Goal: Task Accomplishment & Management: Manage account settings

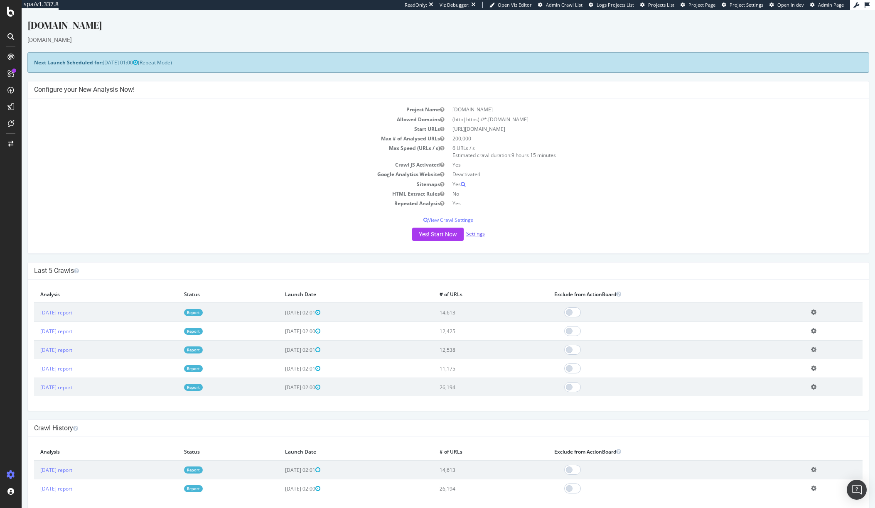
click at [475, 233] on link "Settings" at bounding box center [475, 233] width 19 height 7
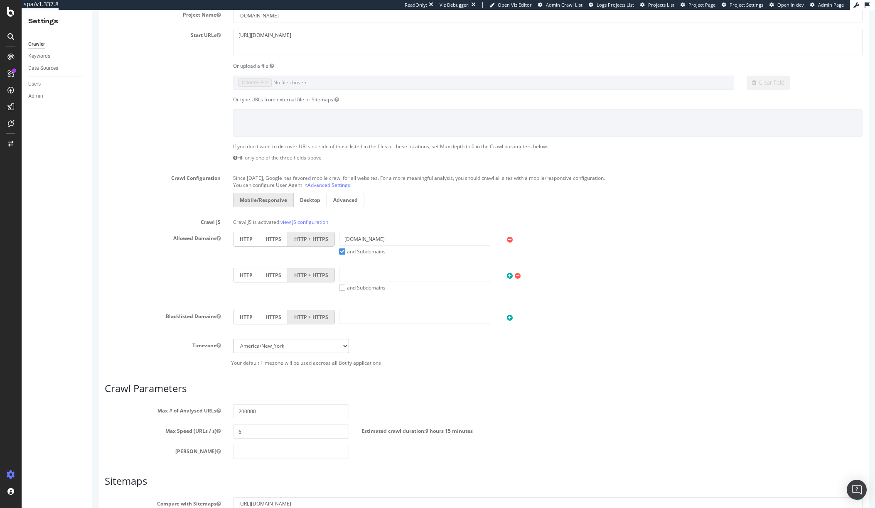
scroll to position [83, 0]
drag, startPoint x: 268, startPoint y: 411, endPoint x: 182, endPoint y: 413, distance: 86.4
click at [182, 413] on div "Max # of Analysed URLs 200000" at bounding box center [483, 410] width 770 height 14
type input "15000"
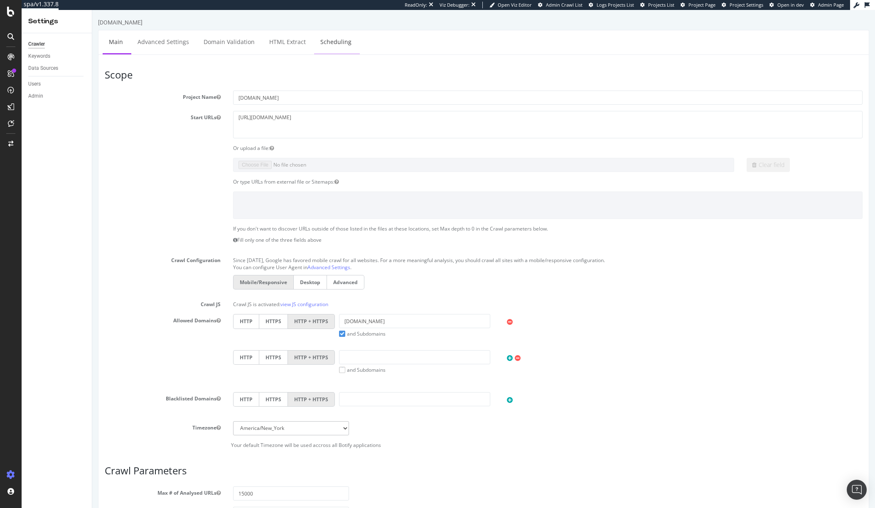
click at [346, 39] on link "Scheduling" at bounding box center [336, 41] width 44 height 23
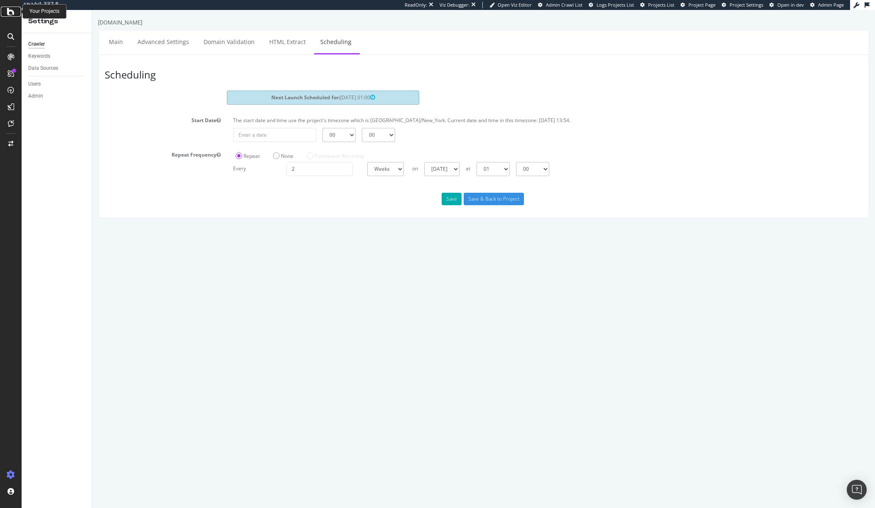
click at [10, 13] on icon at bounding box center [10, 12] width 7 height 10
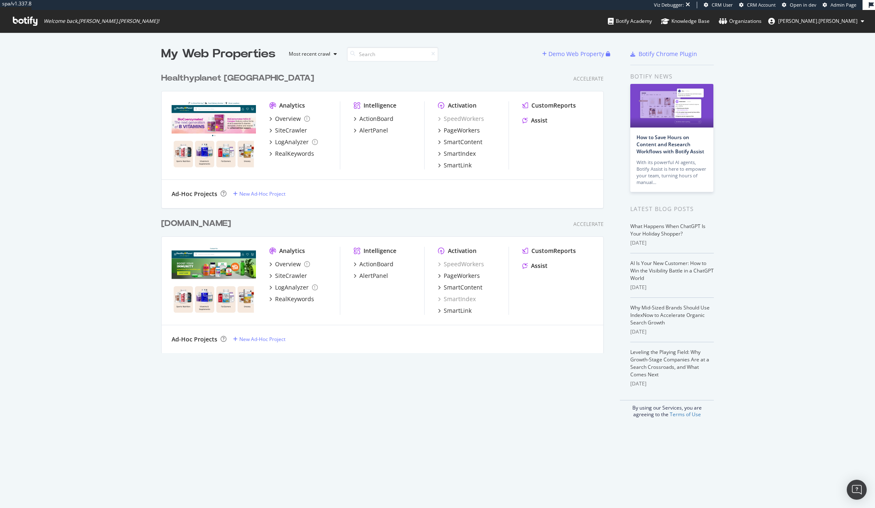
scroll to position [285, 443]
click at [224, 74] on div "Healthyplanet Canada" at bounding box center [237, 78] width 153 height 12
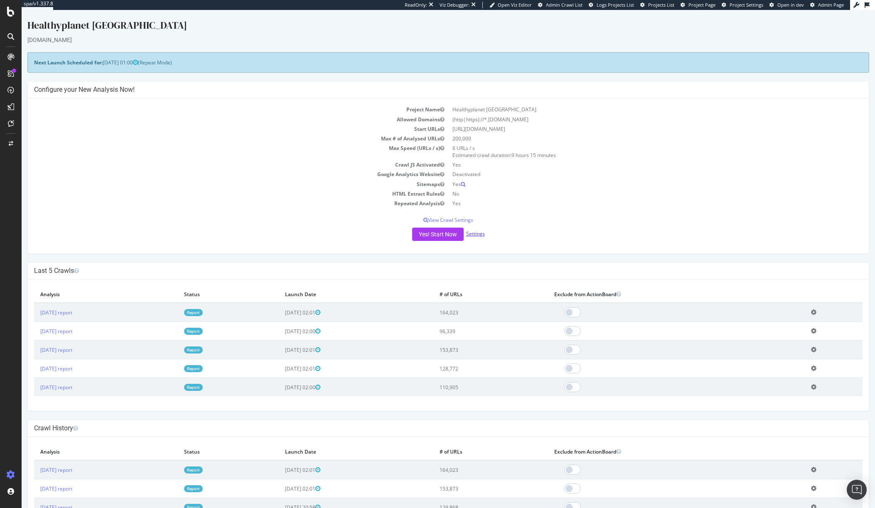
click at [473, 234] on link "Settings" at bounding box center [475, 233] width 19 height 7
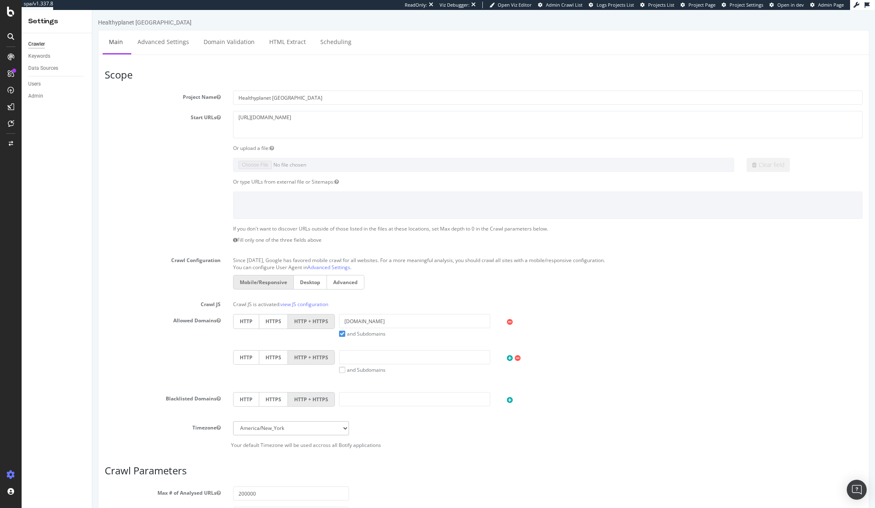
drag, startPoint x: 870, startPoint y: 161, endPoint x: 870, endPoint y: 11, distance: 149.6
click at [344, 49] on link "Scheduling" at bounding box center [336, 41] width 44 height 23
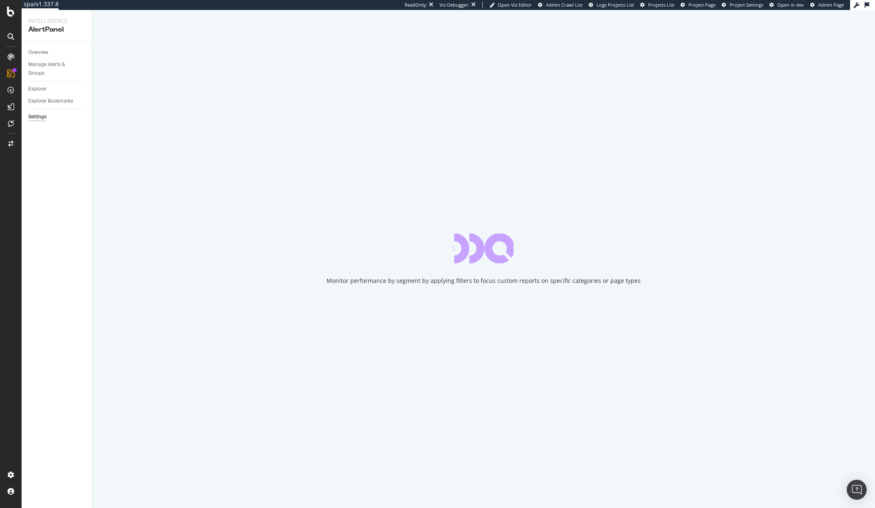
select select "04"
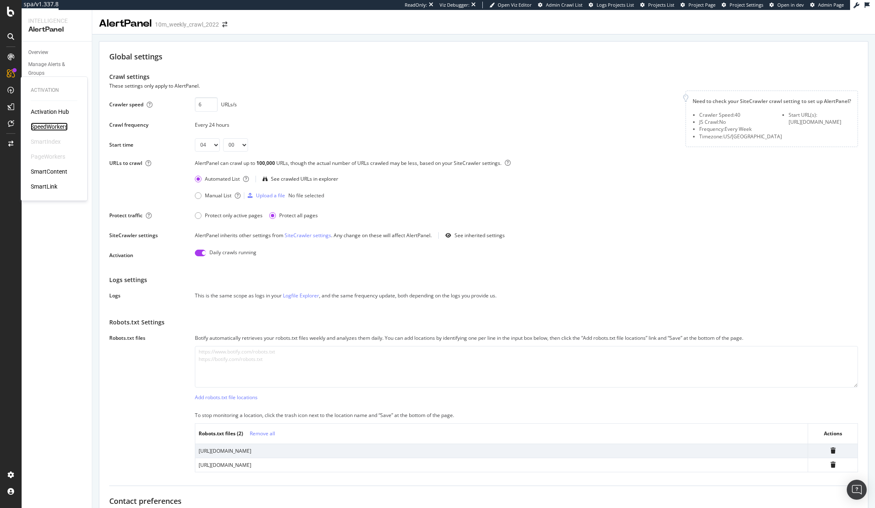
click at [33, 130] on div "SpeedWorkers" at bounding box center [49, 127] width 37 height 8
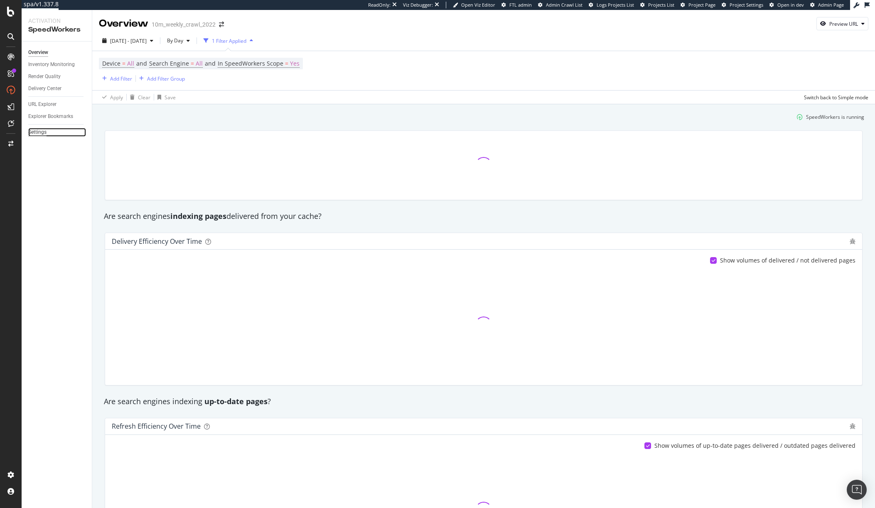
click at [43, 132] on div "Settings" at bounding box center [37, 132] width 18 height 9
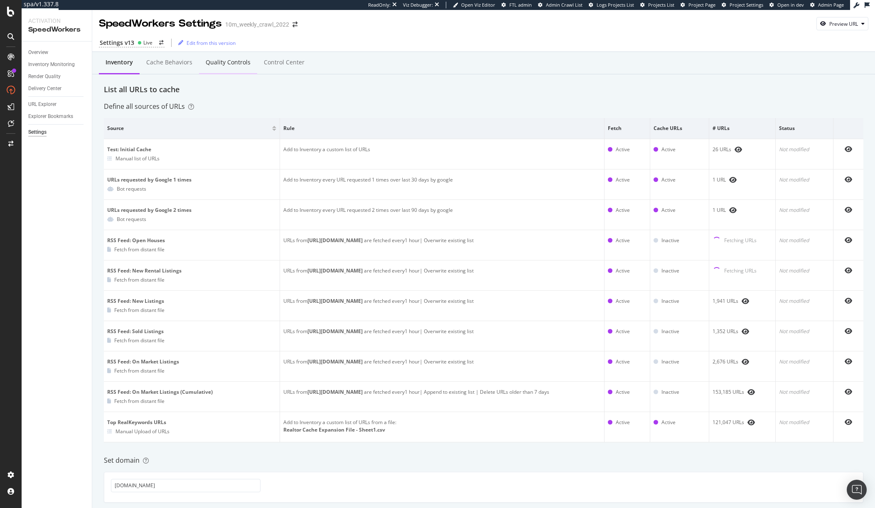
click at [241, 68] on div "Quality Controls" at bounding box center [228, 63] width 58 height 23
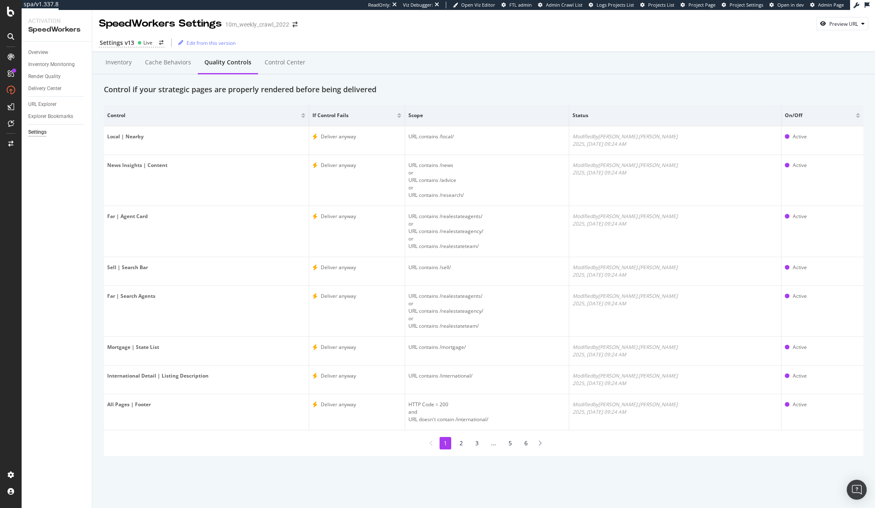
click at [463, 445] on li "2" at bounding box center [461, 443] width 12 height 12
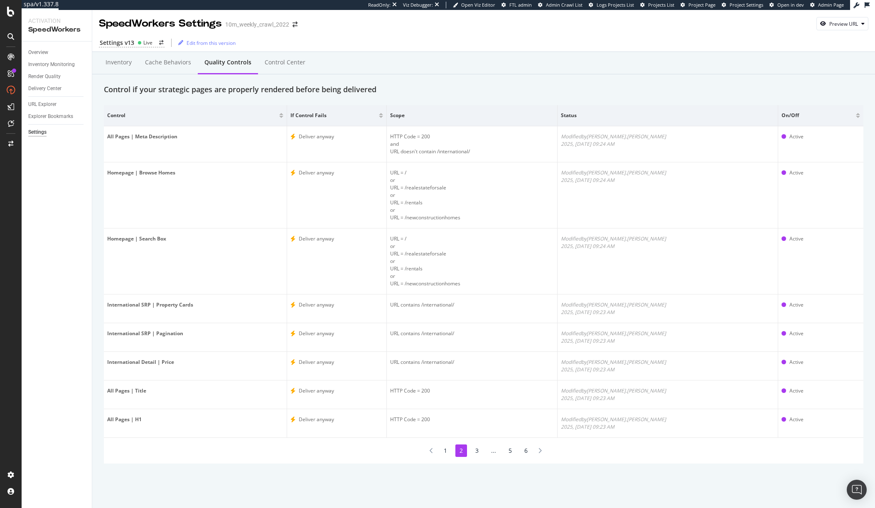
click at [474, 447] on li "3" at bounding box center [477, 451] width 12 height 12
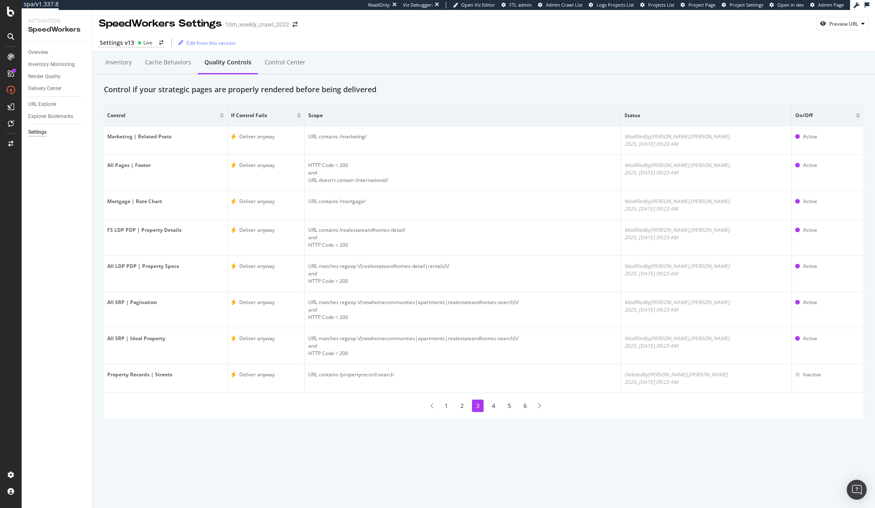
click at [493, 409] on li "4" at bounding box center [494, 406] width 12 height 12
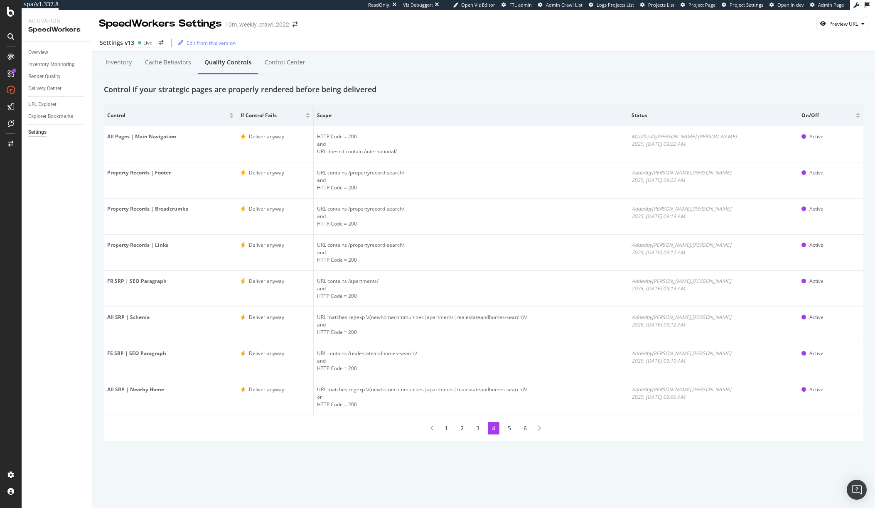
click at [513, 431] on li "5" at bounding box center [510, 428] width 12 height 12
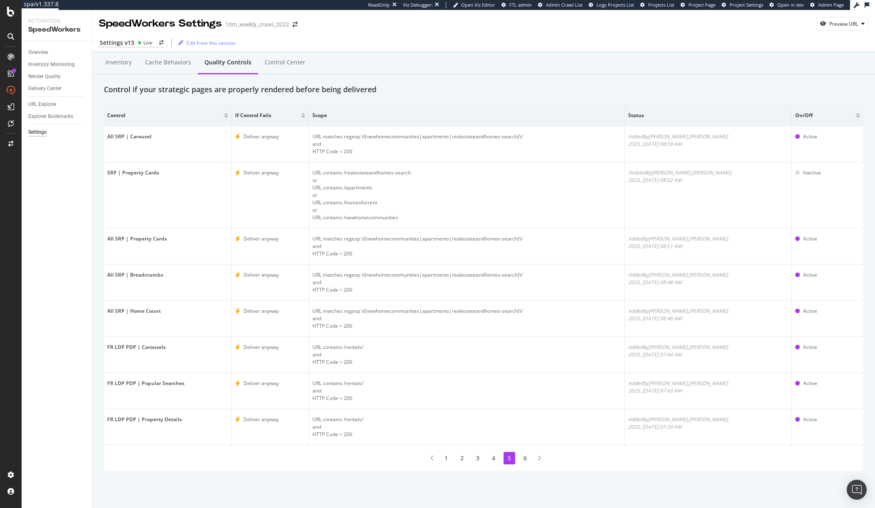
click at [524, 455] on li "6" at bounding box center [525, 458] width 12 height 12
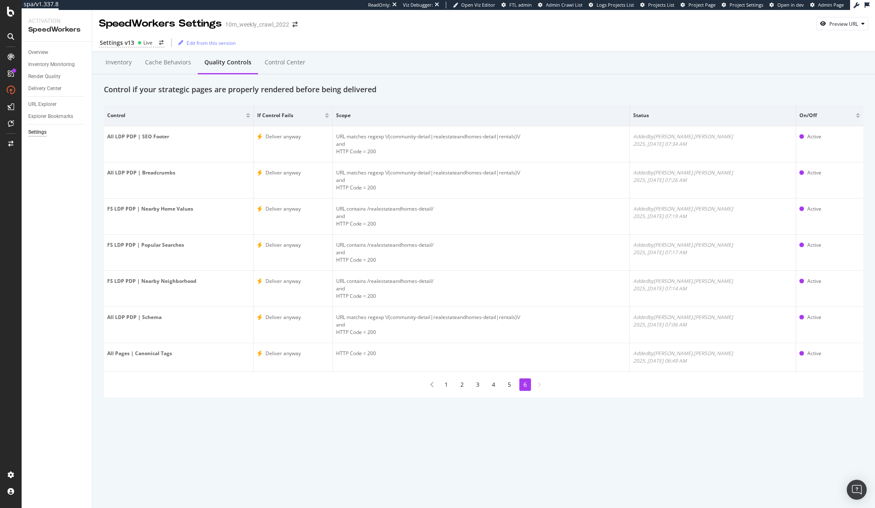
click at [449, 386] on li "1" at bounding box center [446, 384] width 12 height 12
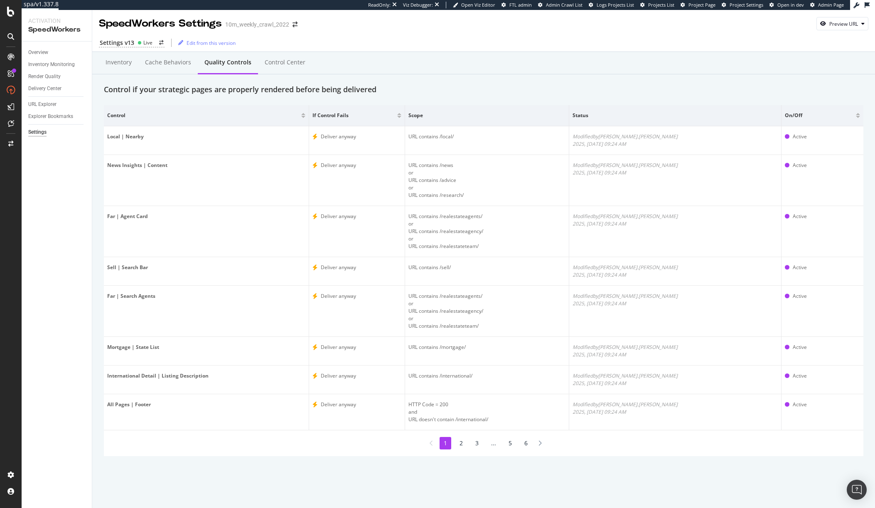
click at [325, 479] on div "Inventory Cache behaviors Quality Controls Control Center Control if your strat…" at bounding box center [483, 268] width 783 height 433
click at [803, 502] on div "SpeedWorkers Settings 10m_weekly_crawl_2022 Preview URL Settings v13 Live Edit …" at bounding box center [483, 259] width 783 height 498
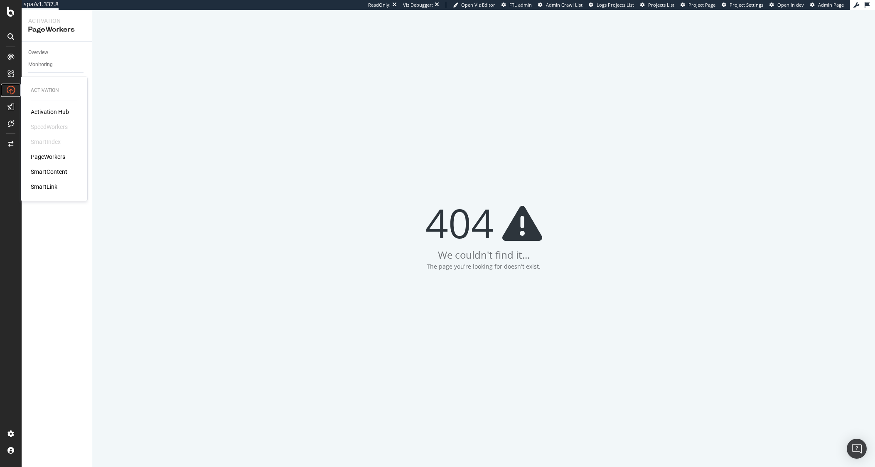
click at [12, 91] on icon at bounding box center [11, 90] width 8 height 8
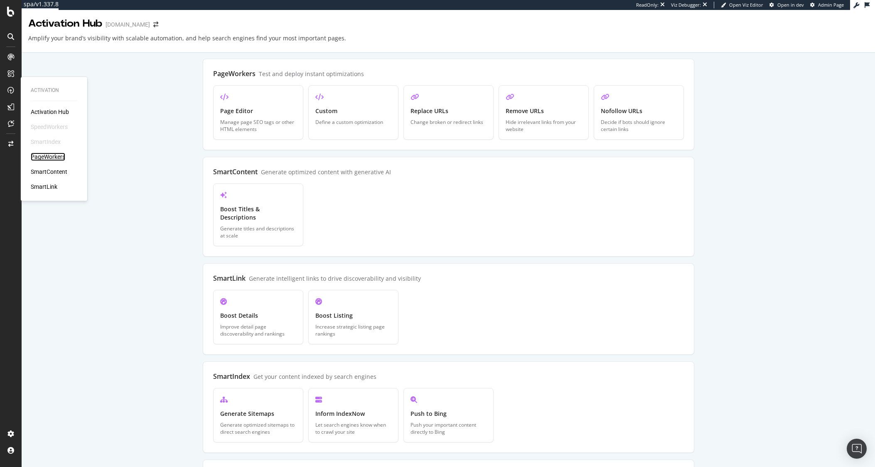
click at [49, 157] on div "PageWorkers" at bounding box center [48, 156] width 34 height 8
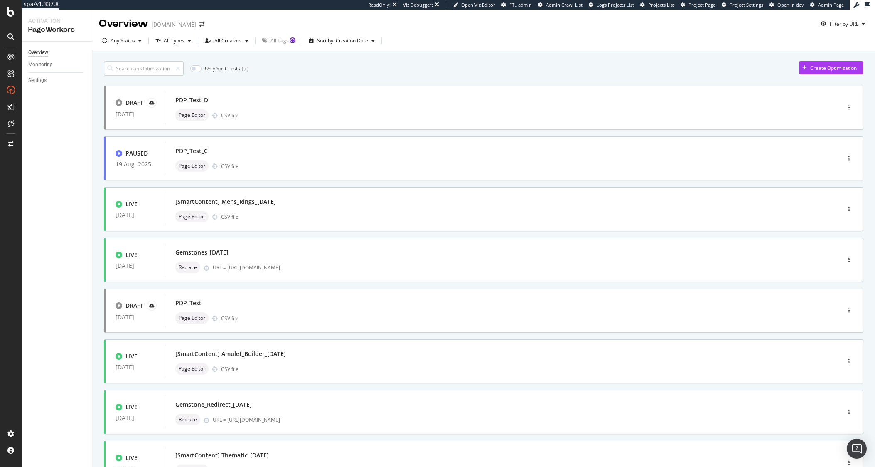
click at [135, 70] on input at bounding box center [144, 68] width 80 height 15
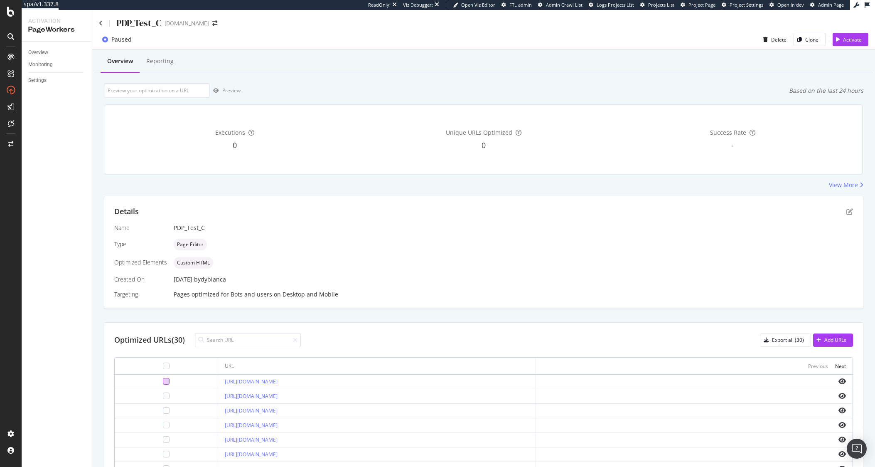
click at [163, 381] on div at bounding box center [166, 381] width 7 height 7
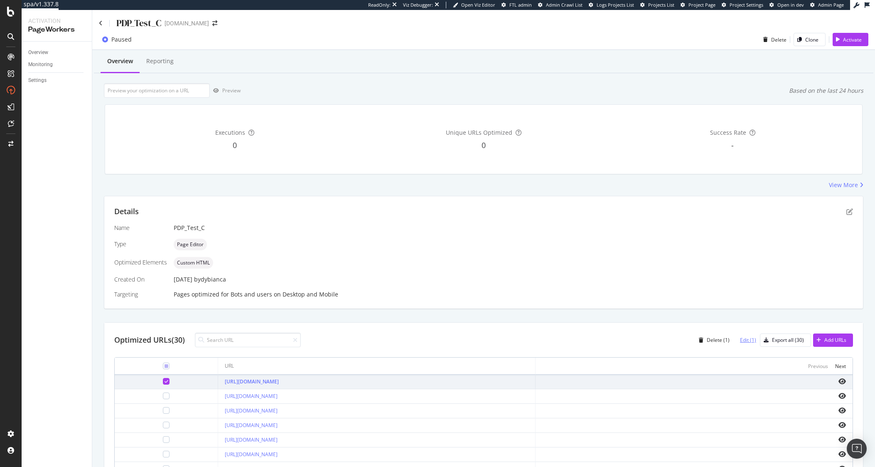
click at [741, 340] on div "Edit (1)" at bounding box center [748, 339] width 16 height 7
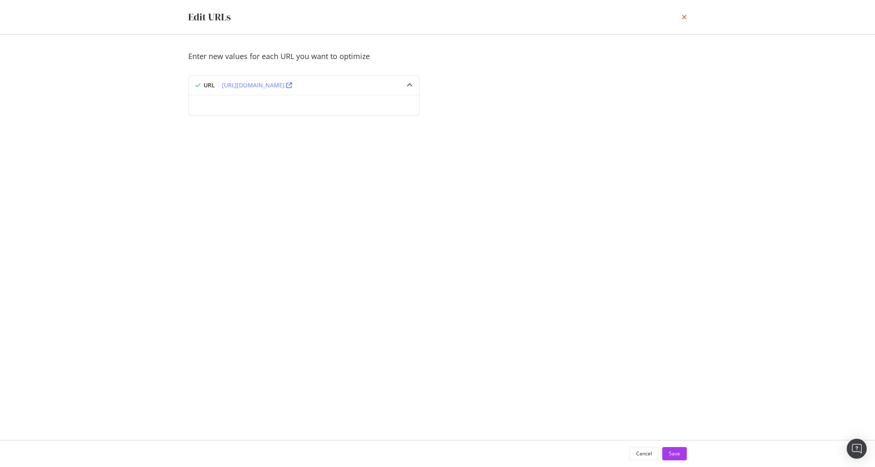
click at [684, 14] on icon "times" at bounding box center [684, 17] width 5 height 7
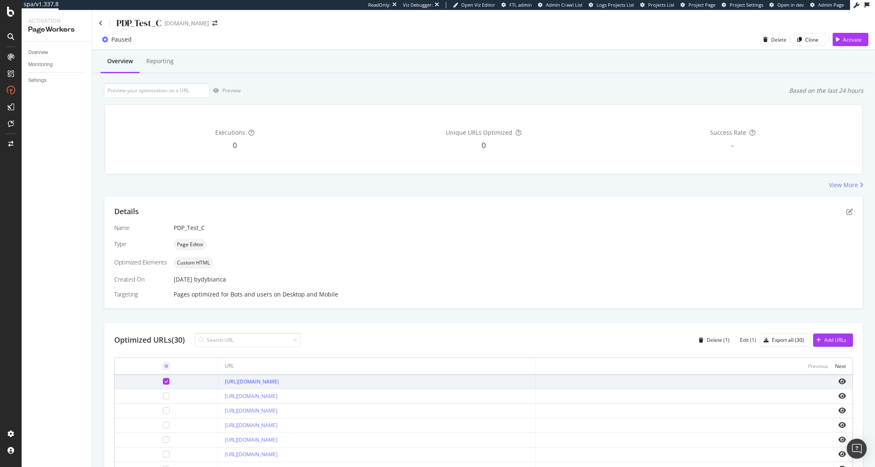
click at [840, 208] on div "Details" at bounding box center [483, 211] width 739 height 11
click at [846, 210] on icon "pen-to-square" at bounding box center [849, 211] width 7 height 7
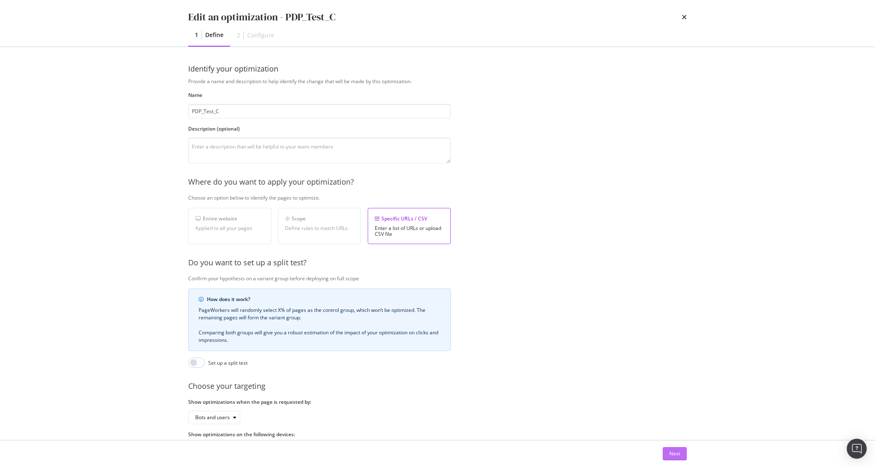
click at [671, 454] on div "Next" at bounding box center [674, 453] width 11 height 7
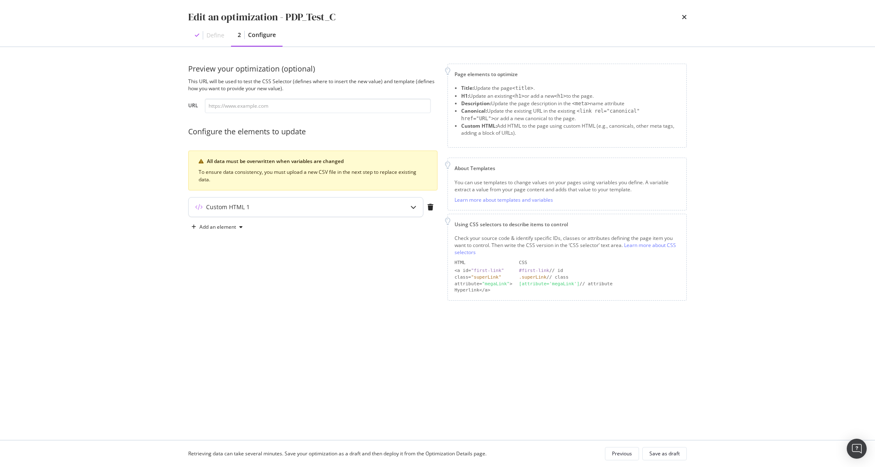
click at [414, 205] on icon "modal" at bounding box center [413, 207] width 6 height 6
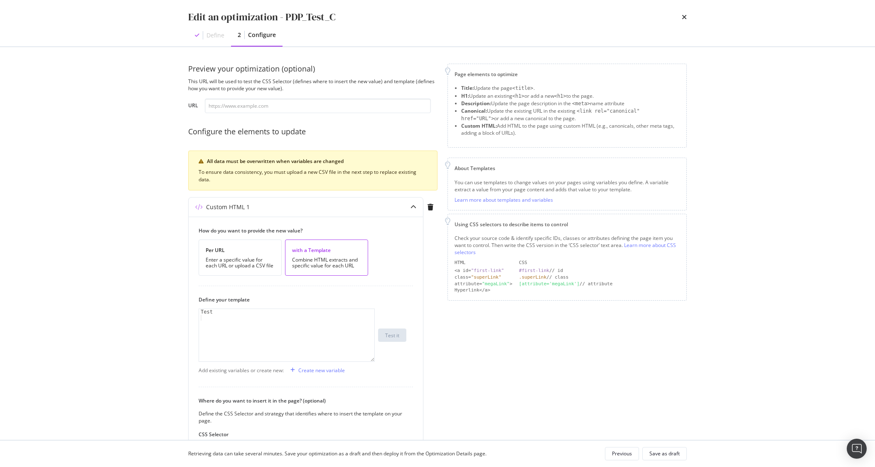
click at [687, 22] on div "Edit an optimization - PDP_Test_C Define 2 Configure" at bounding box center [438, 23] width 532 height 47
click at [685, 17] on icon "times" at bounding box center [684, 17] width 5 height 7
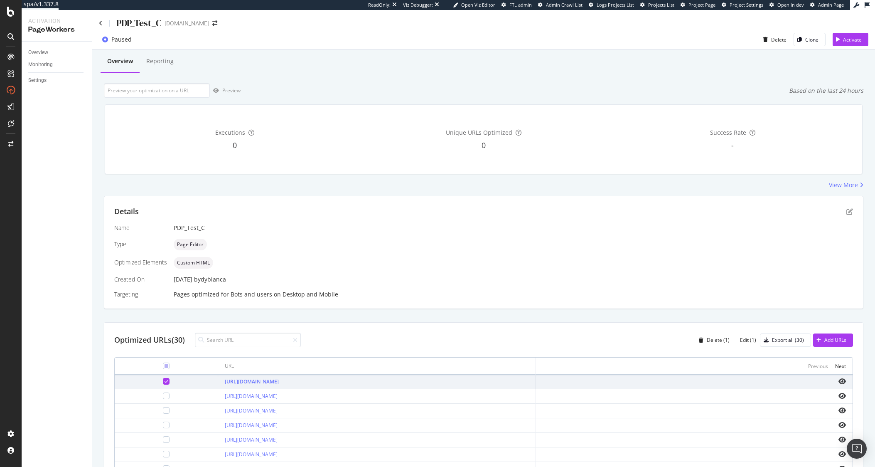
click at [840, 381] on td at bounding box center [694, 381] width 317 height 15
click at [838, 381] on icon "eye" at bounding box center [841, 381] width 7 height 7
click at [165, 381] on icon at bounding box center [167, 381] width 4 height 4
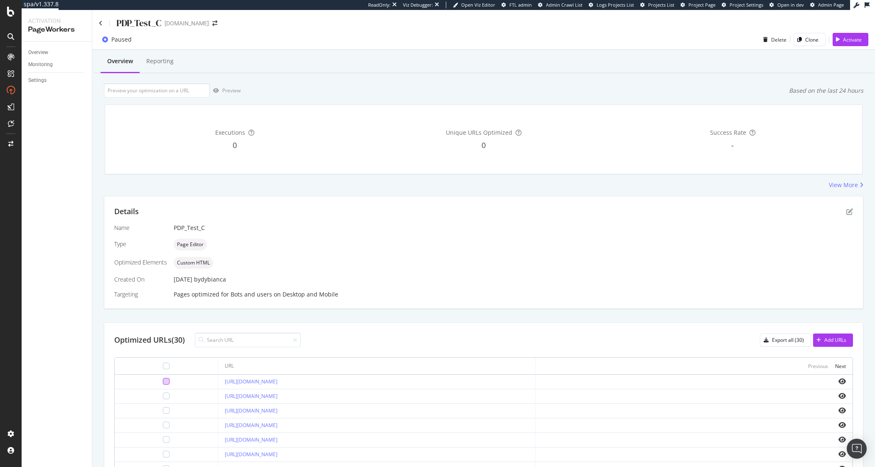
click at [163, 382] on div at bounding box center [166, 381] width 7 height 7
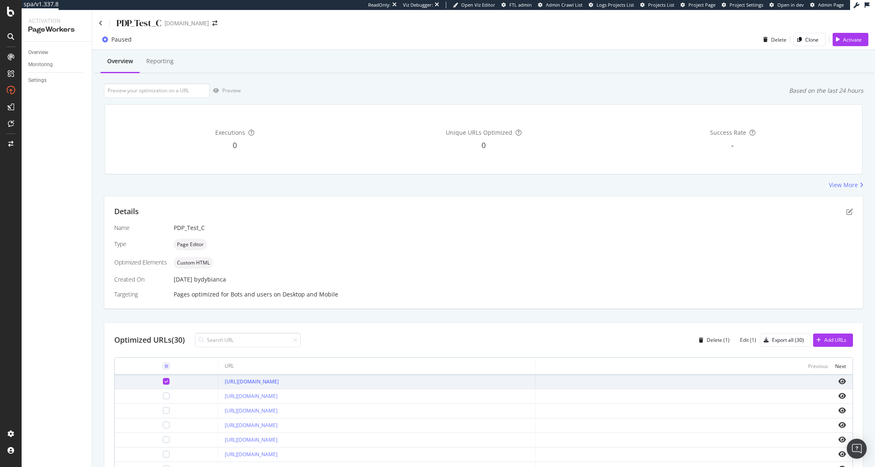
click at [840, 377] on td at bounding box center [694, 381] width 317 height 15
click at [840, 379] on td at bounding box center [694, 381] width 317 height 15
click at [838, 380] on icon "eye" at bounding box center [841, 381] width 7 height 7
click at [163, 383] on div at bounding box center [166, 381] width 7 height 7
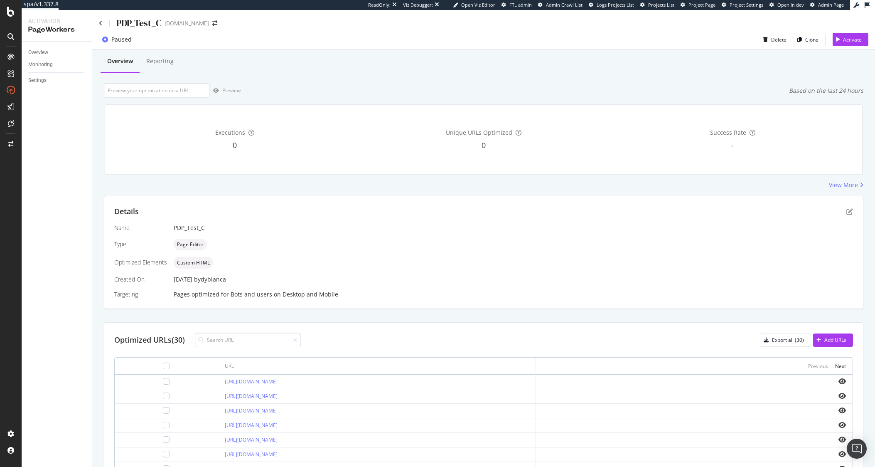
click at [53, 233] on div "Overview Monitoring Settings" at bounding box center [57, 254] width 70 height 425
drag, startPoint x: 135, startPoint y: 28, endPoint x: 165, endPoint y: 23, distance: 30.3
click at [165, 23] on div "PDP_Test_C davidyurman.com" at bounding box center [162, 23] width 127 height 13
click at [860, 180] on div "Executions 0 Unique URLs Optimized 0 Success Rate -" at bounding box center [484, 139] width 768 height 83
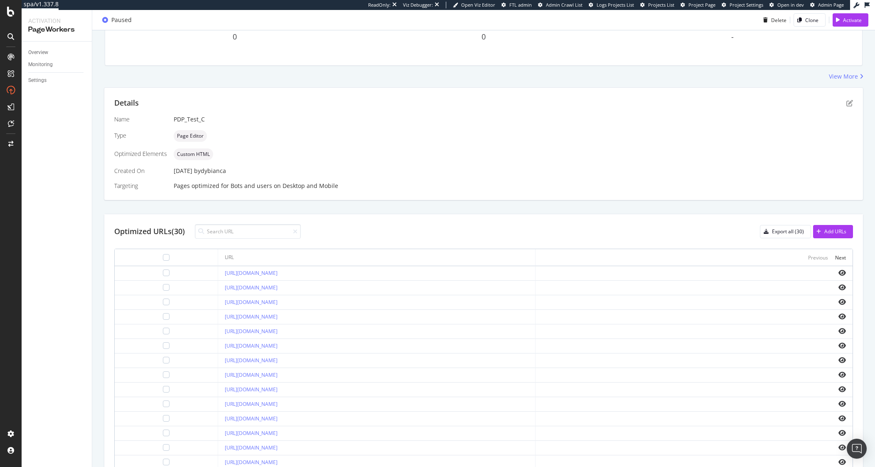
scroll to position [123, 0]
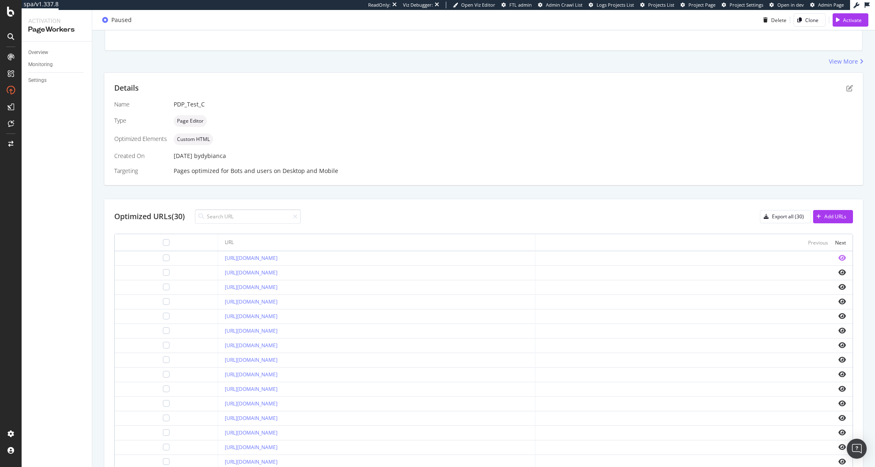
click at [838, 256] on icon "eye" at bounding box center [841, 257] width 7 height 7
click at [838, 273] on icon "eye" at bounding box center [841, 272] width 7 height 7
click at [838, 386] on icon "eye" at bounding box center [841, 388] width 7 height 7
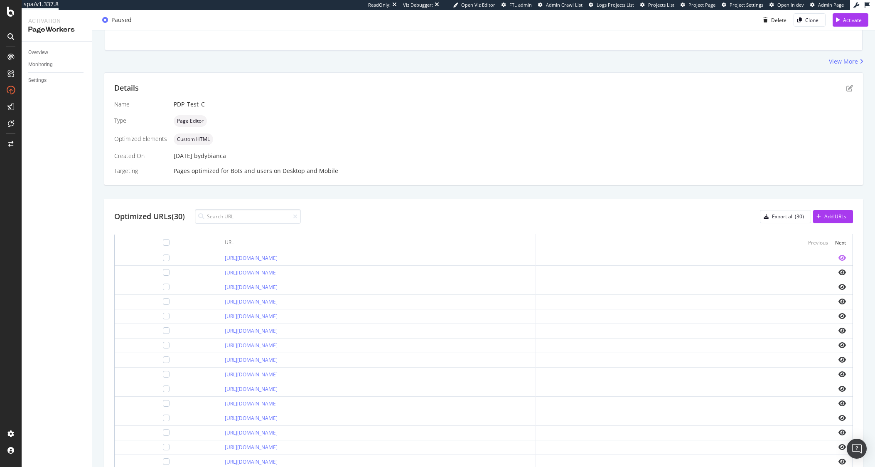
click at [838, 256] on icon "eye" at bounding box center [841, 257] width 7 height 7
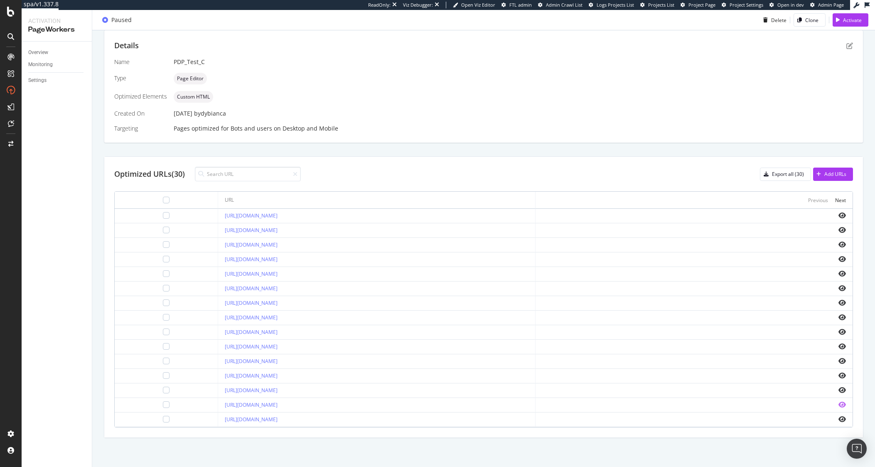
click at [838, 404] on icon "eye" at bounding box center [841, 404] width 7 height 7
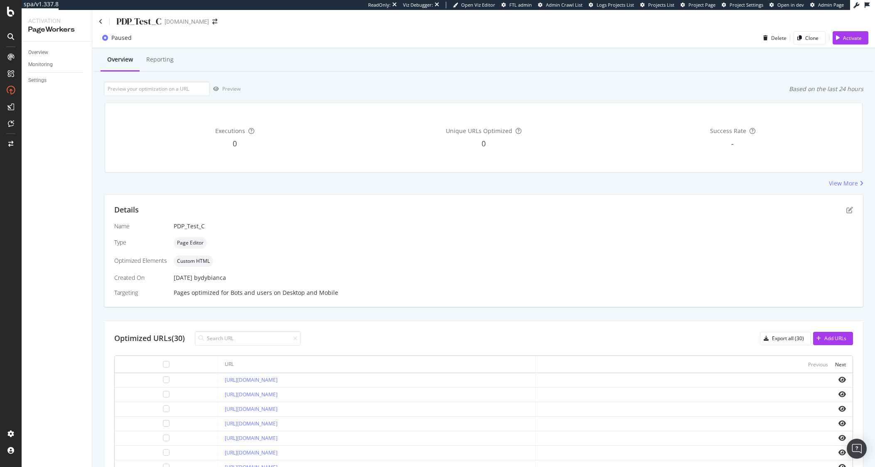
scroll to position [0, 0]
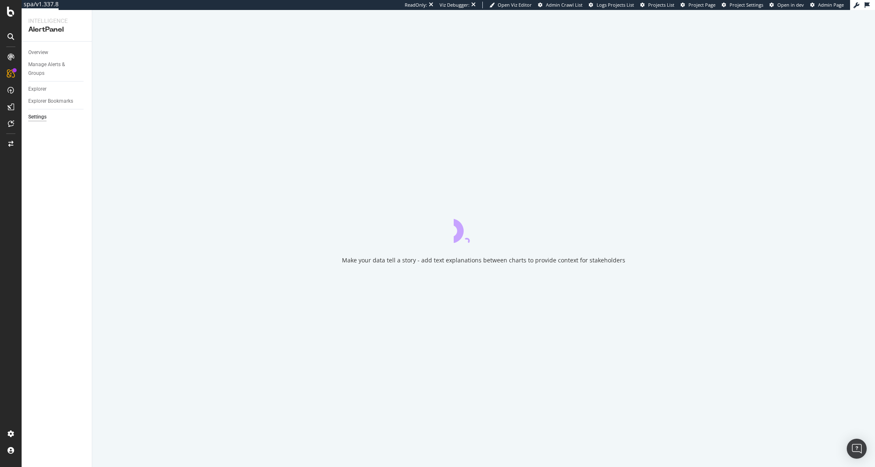
select select "04"
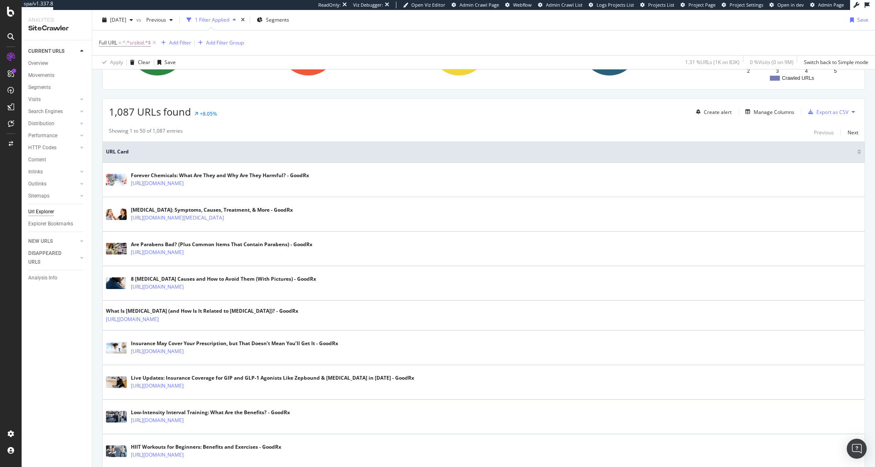
scroll to position [175, 0]
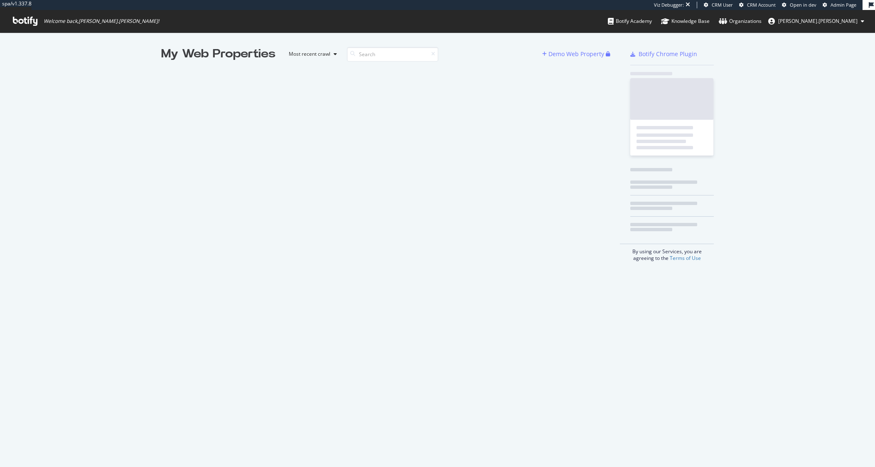
scroll to position [460, 862]
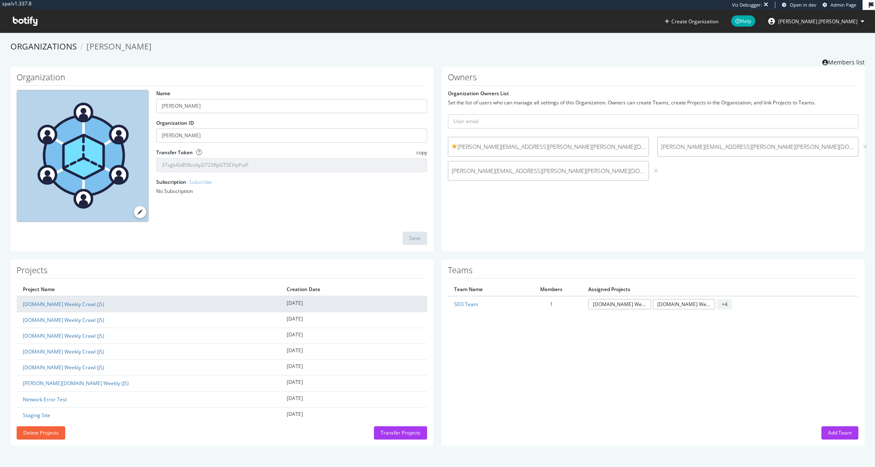
click at [75, 307] on td "[DOMAIN_NAME] Weekly Crawl (JS)" at bounding box center [149, 304] width 264 height 16
click at [74, 302] on link "[DOMAIN_NAME] Weekly Crawl (JS)" at bounding box center [63, 303] width 81 height 7
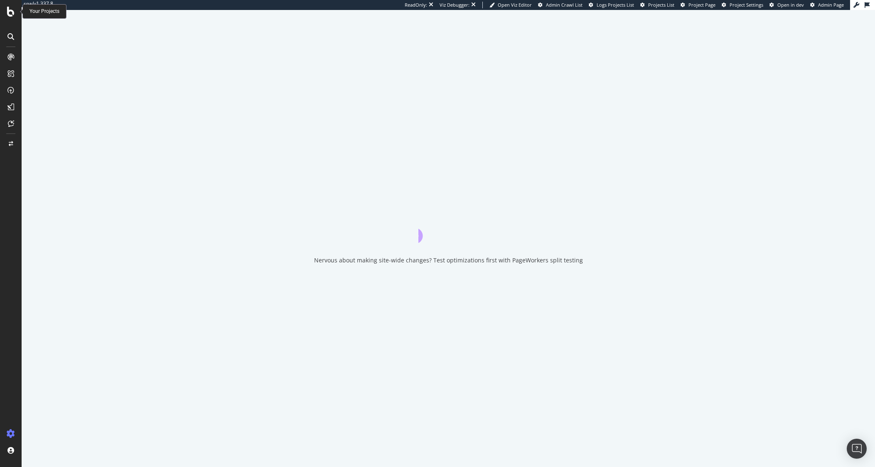
click at [15, 9] on div at bounding box center [11, 12] width 20 height 10
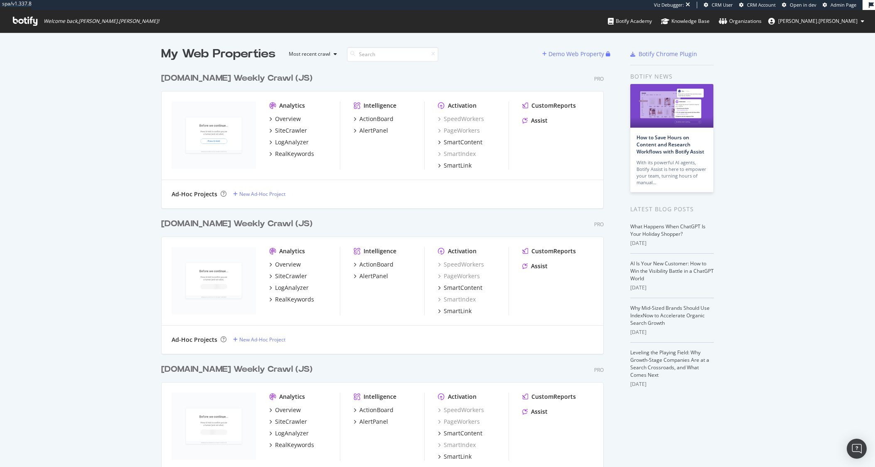
scroll to position [889, 443]
click at [365, 131] on div "AlertPanel" at bounding box center [373, 130] width 29 height 8
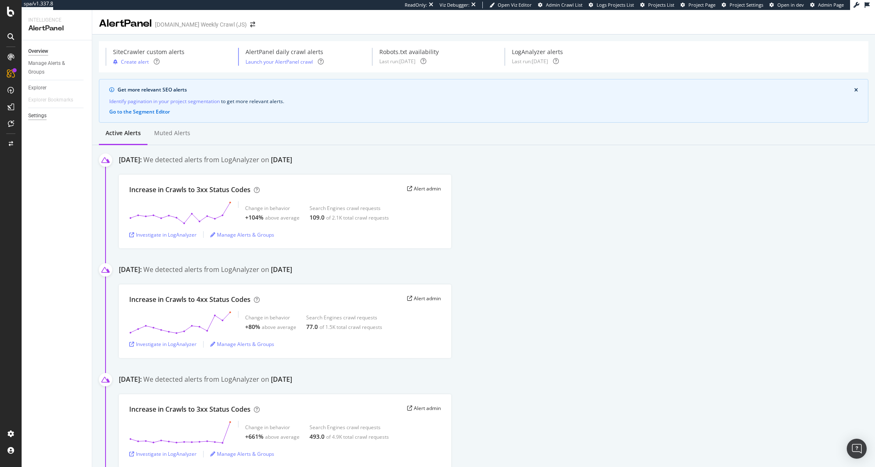
click at [34, 113] on div "Settings" at bounding box center [37, 115] width 18 height 9
select select "01"
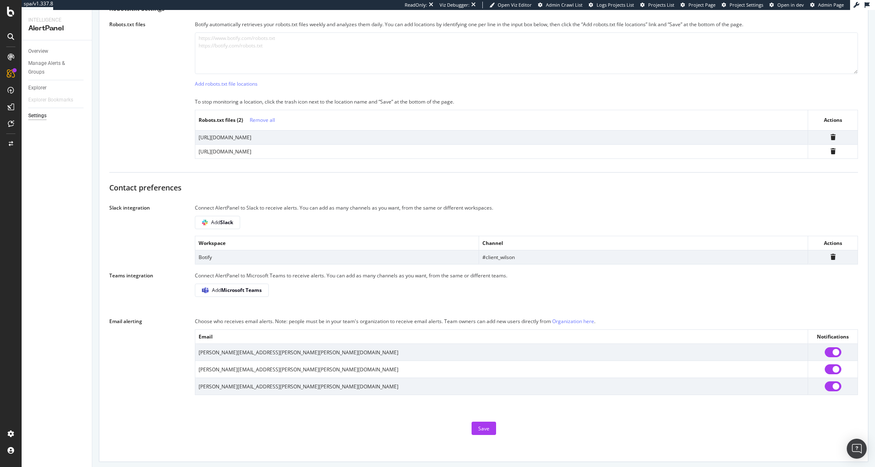
scroll to position [318, 0]
drag, startPoint x: 528, startPoint y: 258, endPoint x: 447, endPoint y: 260, distance: 81.5
click at [447, 260] on tr "Botify #client_wilson" at bounding box center [526, 255] width 663 height 14
click at [463, 256] on td "Botify" at bounding box center [337, 255] width 284 height 14
drag, startPoint x: 533, startPoint y: 254, endPoint x: 474, endPoint y: 256, distance: 59.0
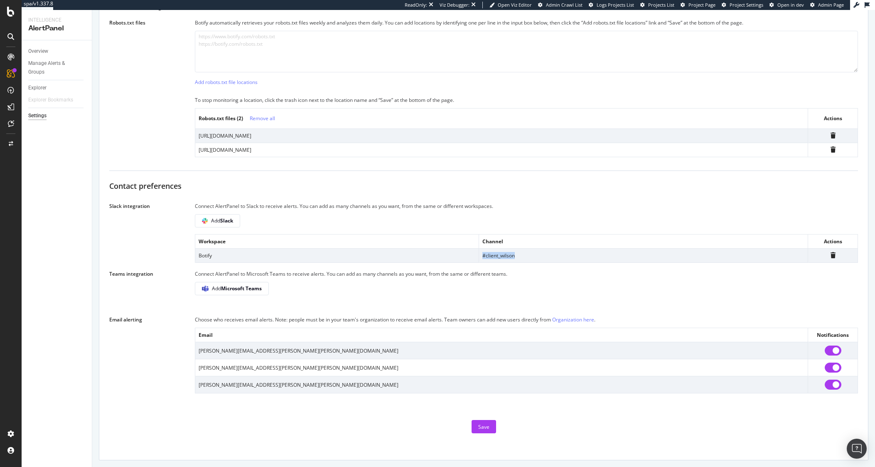
click at [474, 256] on tr "Botify #client_wilson" at bounding box center [526, 255] width 663 height 14
click at [211, 224] on div "Add Slack" at bounding box center [217, 221] width 31 height 12
click at [513, 263] on div "Contact preferences Slack integration Connect AlertPanel to Slack to receive al…" at bounding box center [483, 287] width 749 height 212
drag, startPoint x: 482, startPoint y: 252, endPoint x: 568, endPoint y: 254, distance: 86.4
click at [568, 254] on td "#client_wilson" at bounding box center [643, 255] width 329 height 14
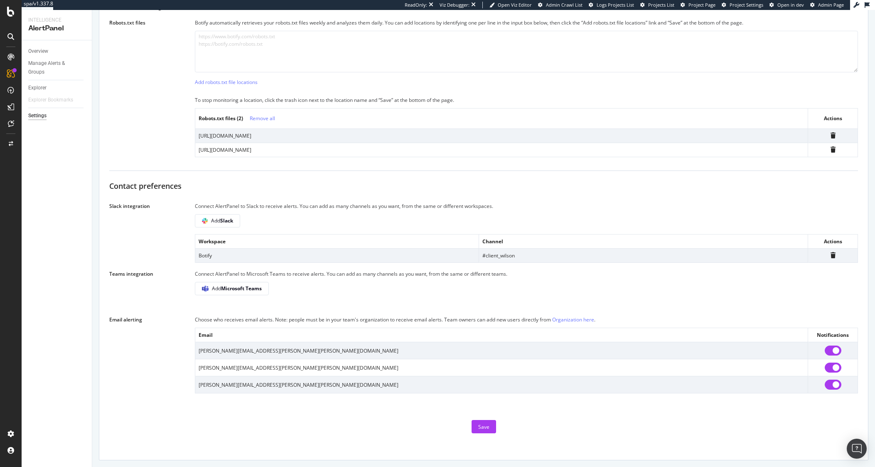
click at [484, 248] on th "Channel" at bounding box center [643, 241] width 329 height 14
drag, startPoint x: 478, startPoint y: 256, endPoint x: 565, endPoint y: 254, distance: 86.9
click at [565, 254] on td "#client_wilson" at bounding box center [643, 255] width 329 height 14
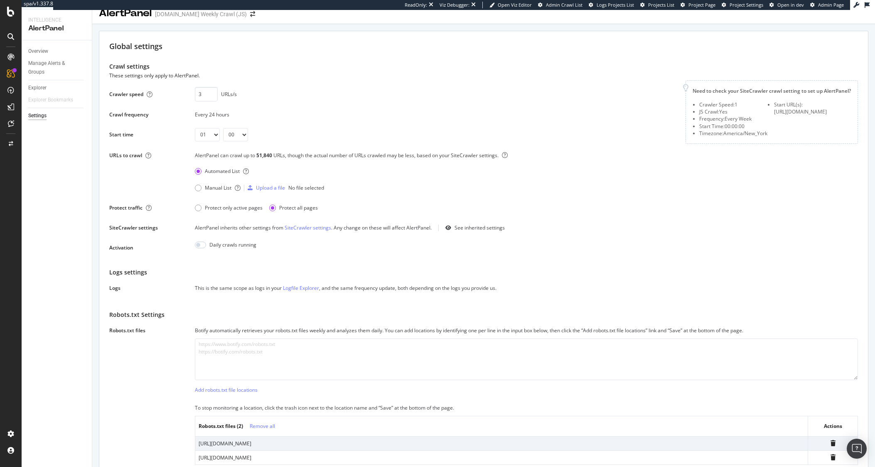
scroll to position [0, 0]
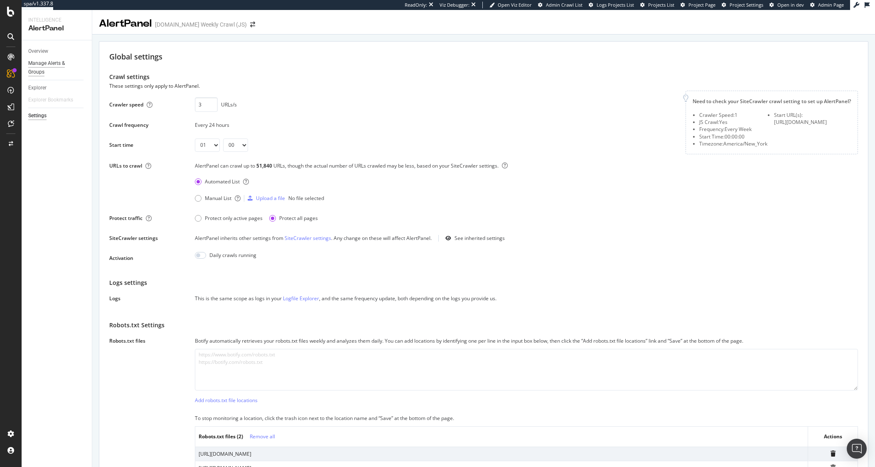
click at [38, 63] on div "Manage Alerts & Groups" at bounding box center [53, 67] width 50 height 17
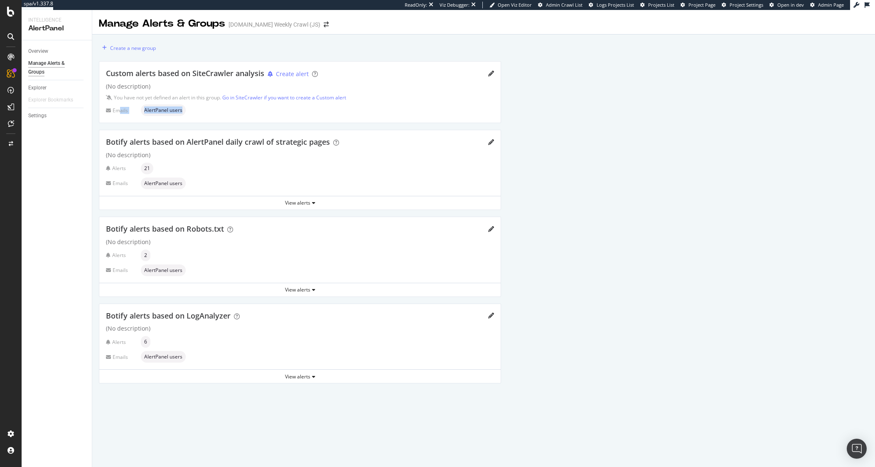
drag, startPoint x: 119, startPoint y: 113, endPoint x: 215, endPoint y: 111, distance: 96.0
click at [215, 111] on div "Emails AlertPanel users" at bounding box center [300, 110] width 388 height 12
click at [224, 110] on div "Emails AlertPanel users" at bounding box center [300, 110] width 388 height 12
click at [492, 74] on icon "pencil" at bounding box center [491, 74] width 6 height 6
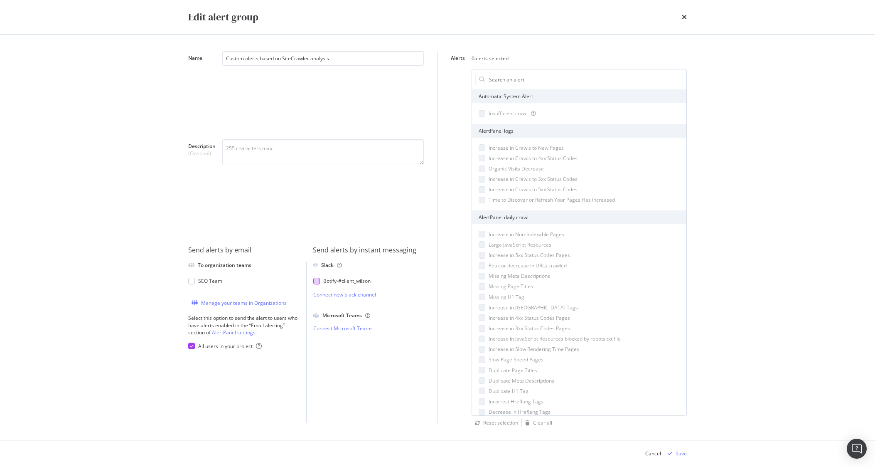
click at [319, 280] on div "modal" at bounding box center [316, 281] width 7 height 7
click at [686, 19] on icon "times" at bounding box center [684, 17] width 5 height 7
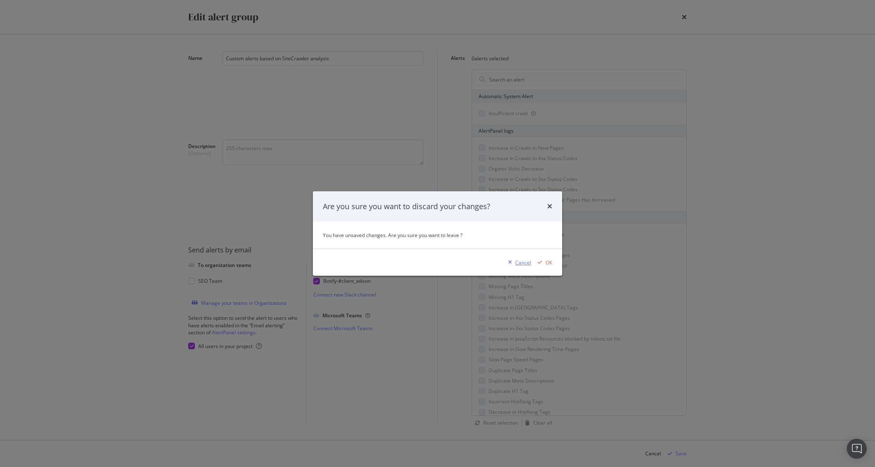
click at [526, 261] on div "Cancel" at bounding box center [523, 262] width 16 height 7
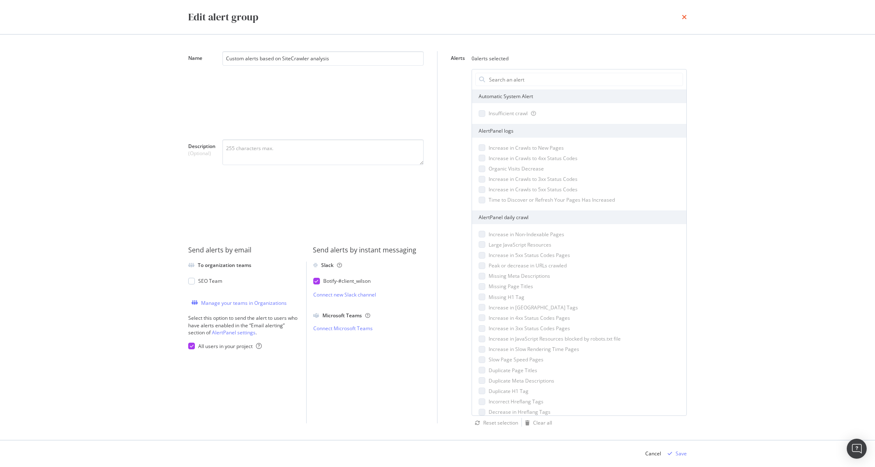
click at [685, 16] on icon "times" at bounding box center [684, 17] width 5 height 7
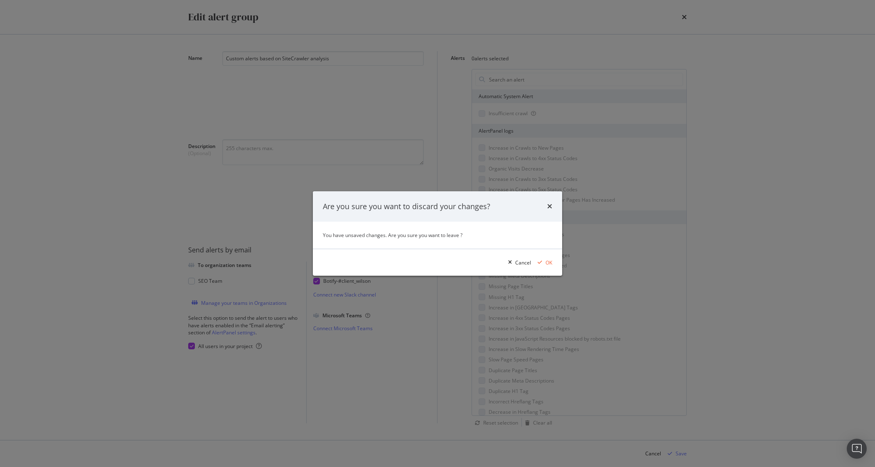
click at [552, 260] on div "Cancel OK" at bounding box center [437, 262] width 249 height 27
click at [551, 265] on div "OK" at bounding box center [548, 262] width 7 height 7
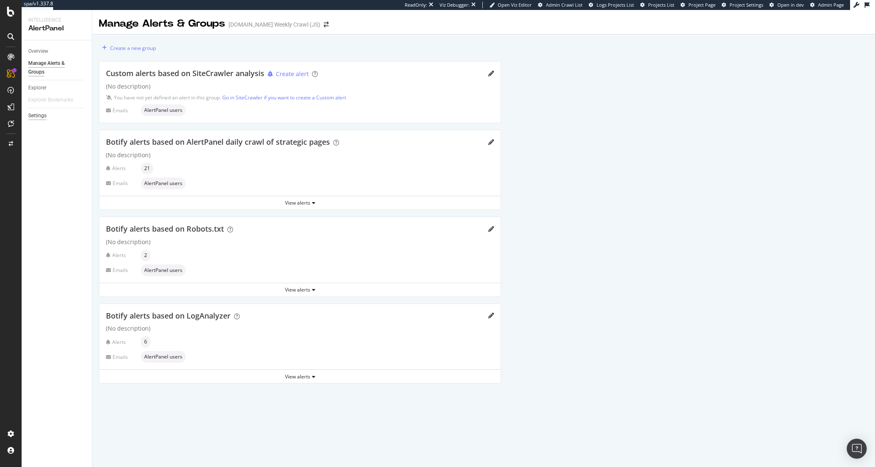
click at [31, 116] on div "Settings" at bounding box center [37, 115] width 18 height 9
select select "01"
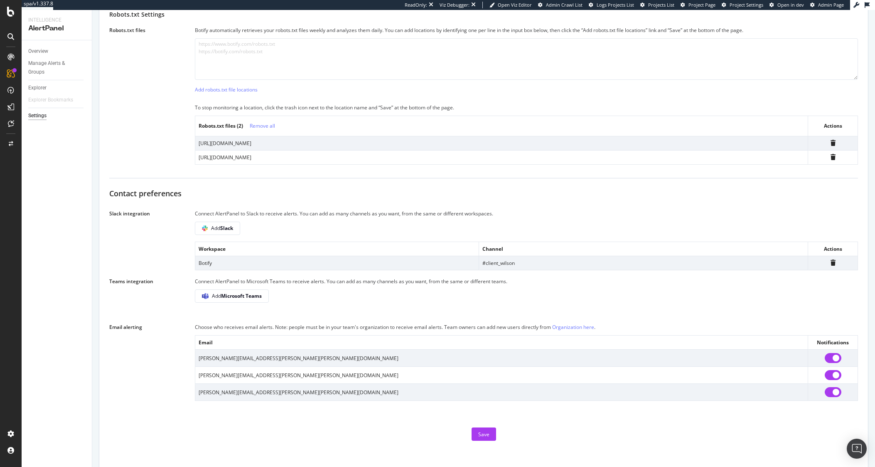
scroll to position [318, 0]
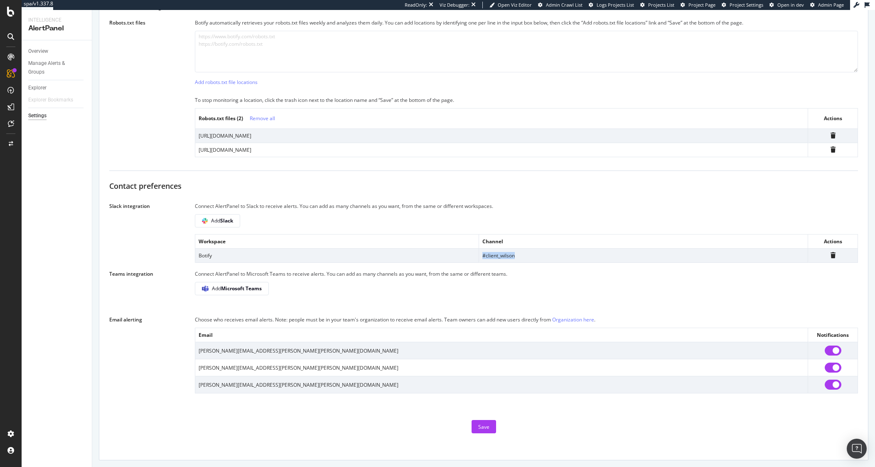
drag, startPoint x: 449, startPoint y: 257, endPoint x: 595, endPoint y: 252, distance: 145.5
click at [595, 252] on tr "Botify #client_wilson" at bounding box center [526, 255] width 663 height 14
click at [482, 247] on th "Channel" at bounding box center [643, 241] width 329 height 14
drag, startPoint x: 489, startPoint y: 255, endPoint x: 568, endPoint y: 253, distance: 78.9
click at [568, 253] on td "#client_wilson" at bounding box center [643, 255] width 329 height 14
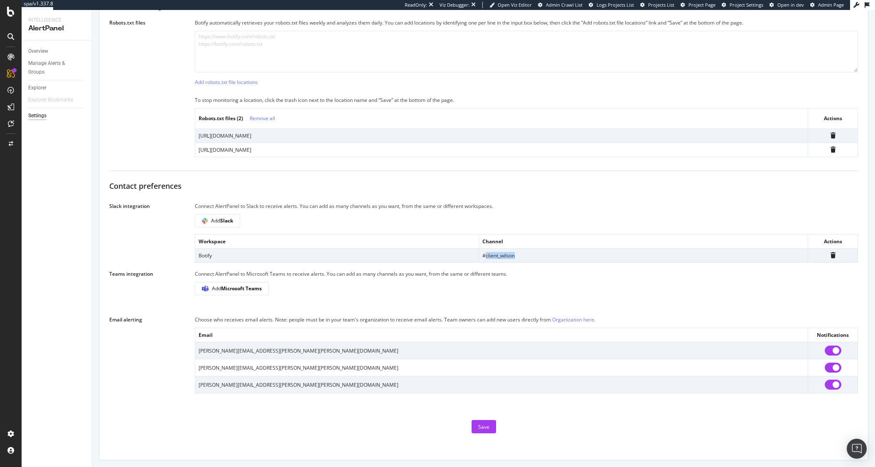
drag, startPoint x: 482, startPoint y: 257, endPoint x: 569, endPoint y: 260, distance: 86.5
click at [569, 260] on td "#client_wilson" at bounding box center [643, 255] width 329 height 14
click at [507, 265] on div "Contact preferences Slack integration Connect AlertPanel to Slack to receive al…" at bounding box center [483, 287] width 749 height 212
drag, startPoint x: 482, startPoint y: 258, endPoint x: 537, endPoint y: 259, distance: 55.7
click at [537, 259] on td "#client_wilson" at bounding box center [643, 255] width 329 height 14
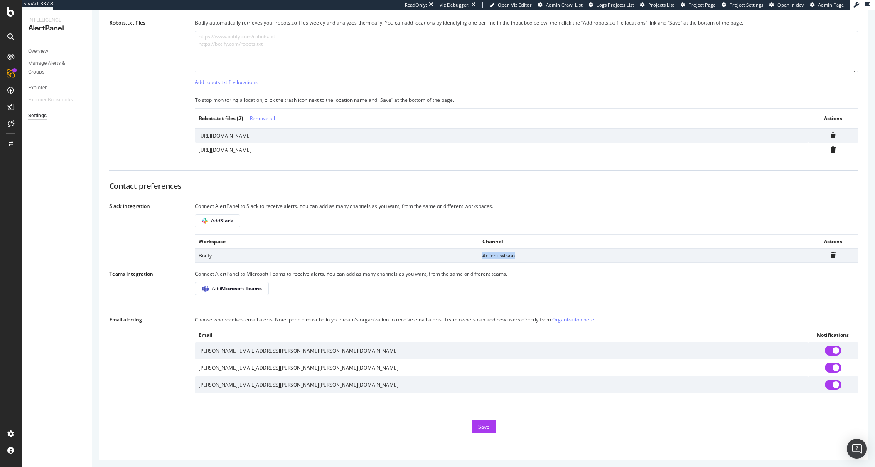
click at [537, 259] on td "#client_wilson" at bounding box center [643, 255] width 329 height 14
drag, startPoint x: 517, startPoint y: 259, endPoint x: 346, endPoint y: 244, distance: 171.8
click at [348, 245] on table "Workspace Channel Actions Botify #client_wilson" at bounding box center [526, 248] width 663 height 29
click at [452, 258] on td "Botify" at bounding box center [337, 255] width 284 height 14
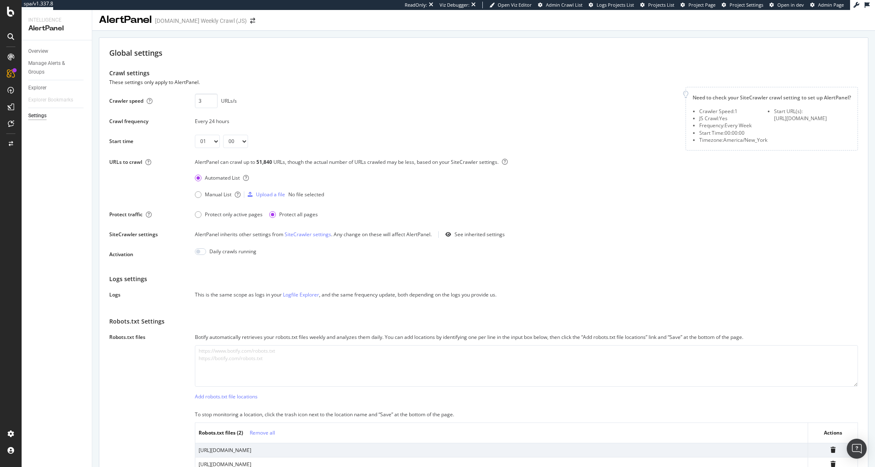
scroll to position [0, 0]
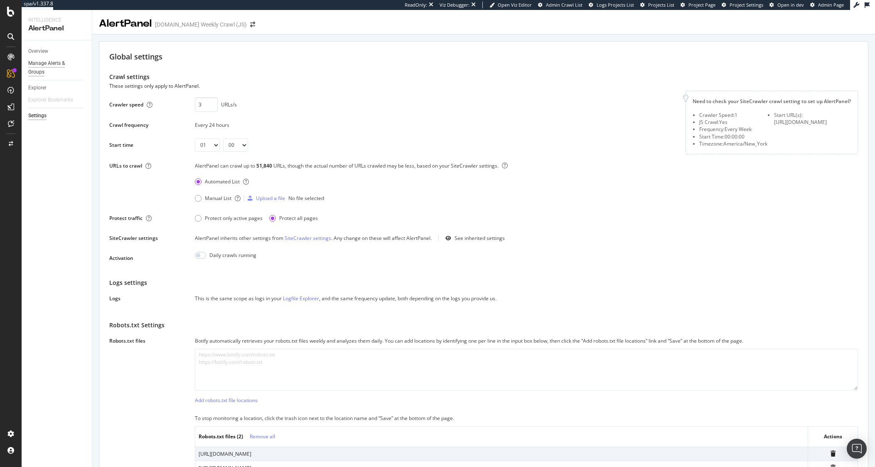
click at [53, 63] on div "Manage Alerts & Groups" at bounding box center [53, 67] width 50 height 17
